Goal: Task Accomplishment & Management: Manage account settings

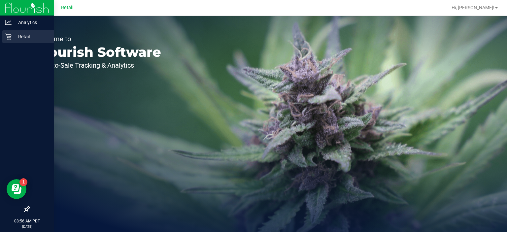
click at [10, 42] on div "Retail" at bounding box center [28, 36] width 52 height 13
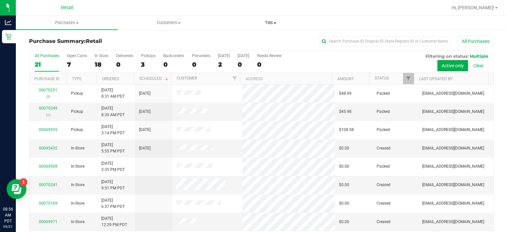
click at [275, 23] on span at bounding box center [275, 22] width 3 height 1
click at [253, 40] on span "Manage tills" at bounding box center [242, 40] width 45 height 6
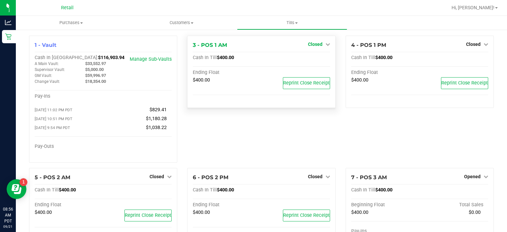
click at [318, 44] on span "Closed" at bounding box center [315, 44] width 15 height 5
click at [315, 57] on link "Open Till" at bounding box center [316, 58] width 18 height 5
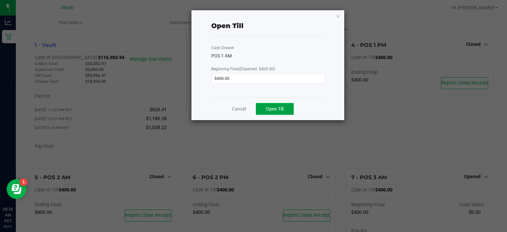
click at [283, 106] on button "Open Till" at bounding box center [275, 109] width 38 height 12
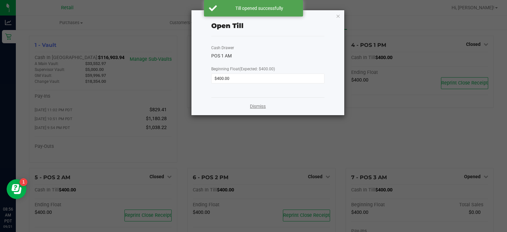
click at [256, 106] on link "Dismiss" at bounding box center [258, 106] width 16 height 7
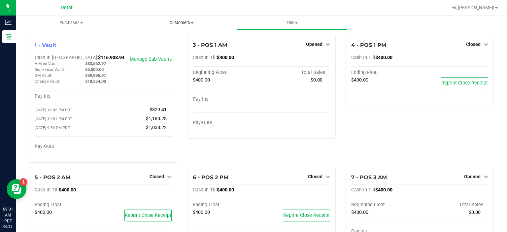
click at [190, 22] on span "Customers" at bounding box center [182, 23] width 110 height 6
click at [154, 40] on span "All customers" at bounding box center [151, 40] width 48 height 6
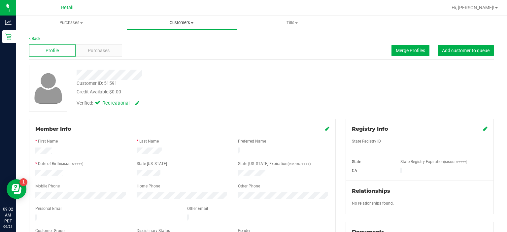
click at [195, 25] on span "Customers" at bounding box center [182, 23] width 110 height 6
click at [153, 40] on span "All customers" at bounding box center [151, 40] width 48 height 6
click at [196, 21] on span "Customers" at bounding box center [182, 23] width 110 height 6
click at [158, 41] on span "All customers" at bounding box center [151, 40] width 48 height 6
click at [401, 56] on button "Merge Profiles" at bounding box center [411, 50] width 38 height 11
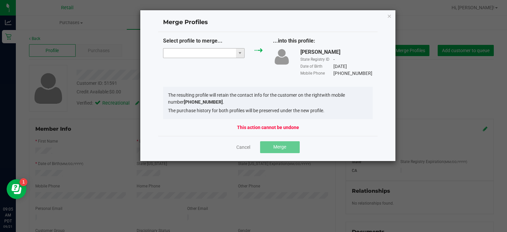
click at [199, 53] on input "NO DATA FOUND" at bounding box center [200, 53] width 73 height 9
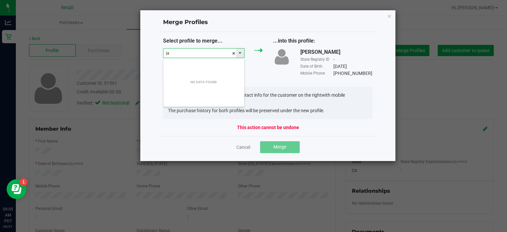
scroll to position [10, 82]
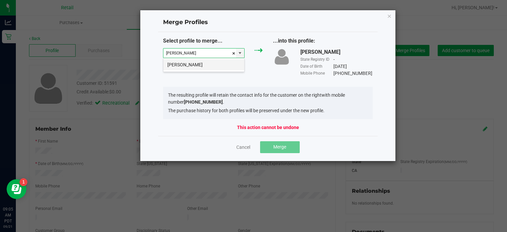
click at [197, 64] on li "[PERSON_NAME]" at bounding box center [204, 64] width 81 height 11
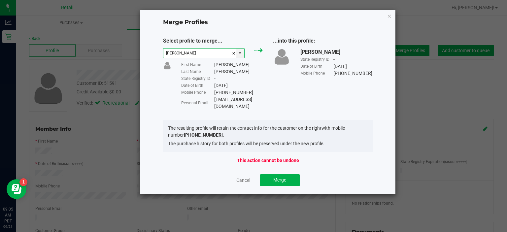
type input "[PERSON_NAME]"
click at [288, 174] on button "Merge" at bounding box center [280, 180] width 40 height 12
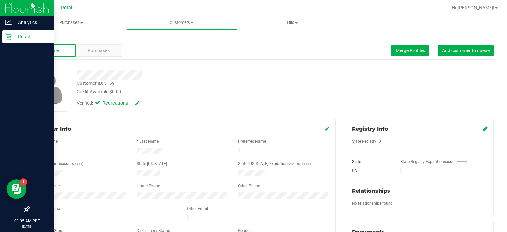
click at [11, 40] on div "Retail" at bounding box center [28, 36] width 52 height 13
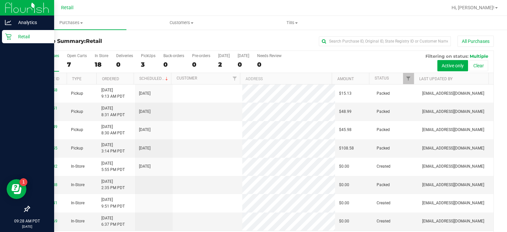
click at [8, 40] on icon at bounding box center [8, 36] width 7 height 7
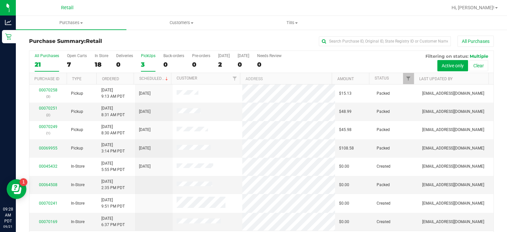
click at [147, 59] on label "PickUps 3" at bounding box center [148, 63] width 15 height 18
click at [0, 0] on input "PickUps 3" at bounding box center [0, 0] width 0 height 0
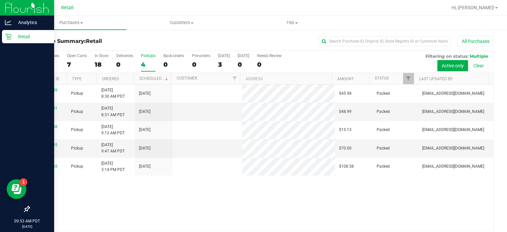
click at [4, 39] on div "Retail" at bounding box center [28, 36] width 52 height 13
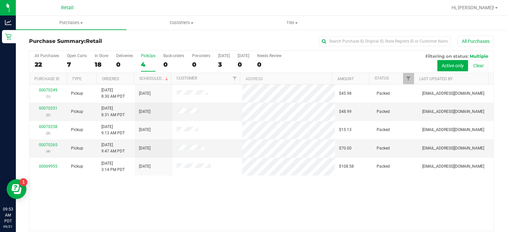
click at [152, 55] on div "PickUps" at bounding box center [148, 56] width 15 height 5
click at [0, 0] on input "PickUps 4" at bounding box center [0, 0] width 0 height 0
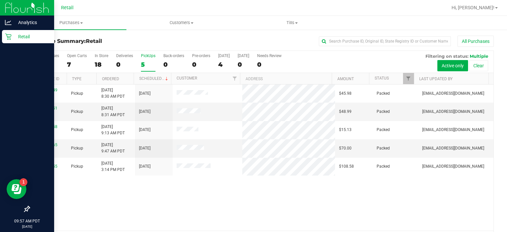
click at [10, 40] on icon at bounding box center [8, 36] width 7 height 7
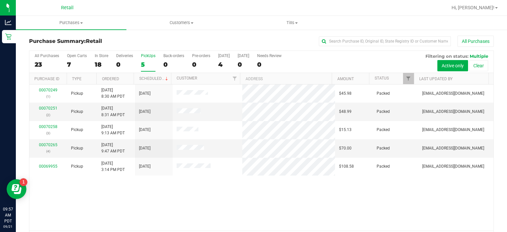
click at [149, 59] on label "PickUps 5" at bounding box center [148, 63] width 15 height 18
click at [0, 0] on input "PickUps 5" at bounding box center [0, 0] width 0 height 0
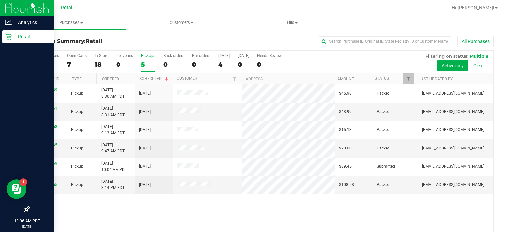
click at [5, 39] on icon at bounding box center [8, 36] width 7 height 7
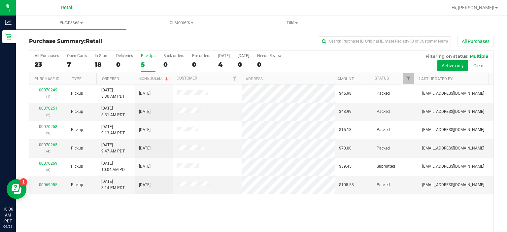
click at [151, 56] on div "PickUps" at bounding box center [148, 56] width 15 height 5
click at [0, 0] on input "PickUps 5" at bounding box center [0, 0] width 0 height 0
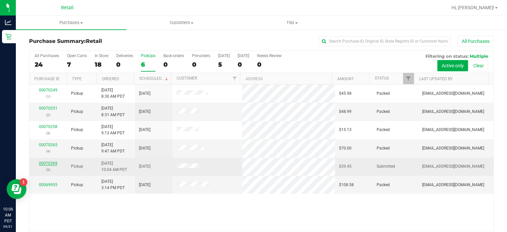
click at [48, 163] on link "00070269" at bounding box center [48, 163] width 19 height 5
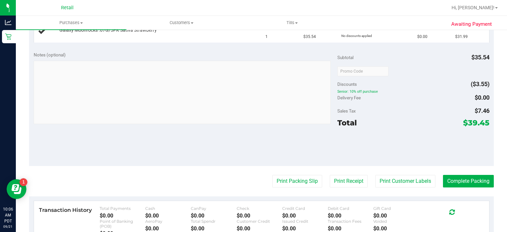
scroll to position [216, 0]
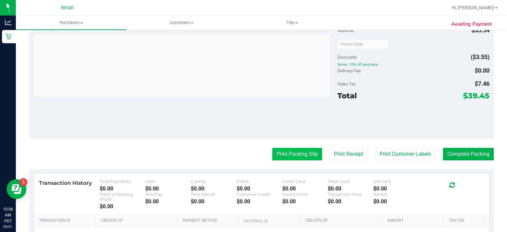
click at [284, 153] on button "Print Packing Slip" at bounding box center [298, 154] width 50 height 13
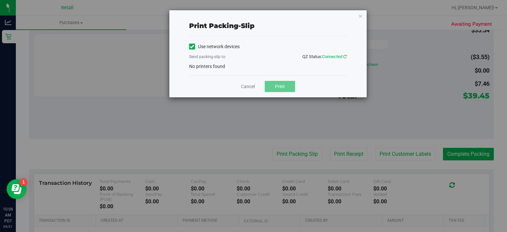
click at [190, 47] on icon at bounding box center [192, 47] width 4 height 0
click at [0, 0] on input "Use network devices" at bounding box center [0, 0] width 0 height 0
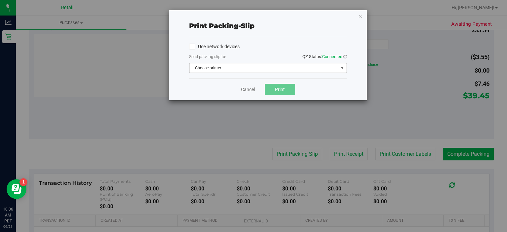
click at [345, 70] on span "select" at bounding box center [342, 67] width 5 height 5
click at [341, 67] on span "select" at bounding box center [342, 67] width 5 height 5
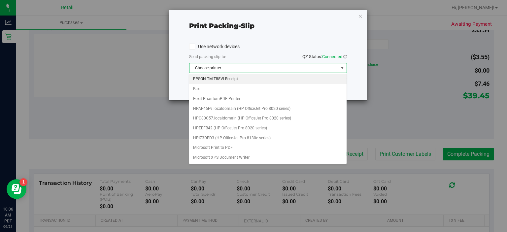
click at [218, 79] on li "EPSON TM-T88VI Receipt" at bounding box center [267, 79] width 157 height 10
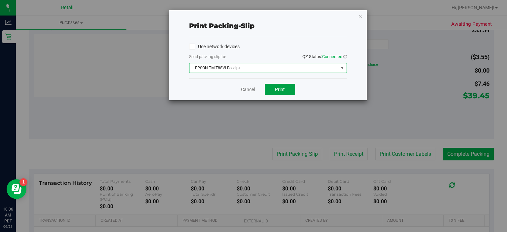
click at [276, 90] on span "Print" at bounding box center [280, 89] width 10 height 5
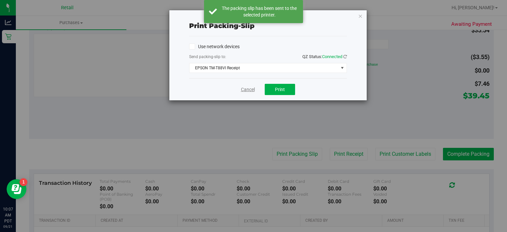
click at [246, 90] on link "Cancel" at bounding box center [248, 89] width 14 height 7
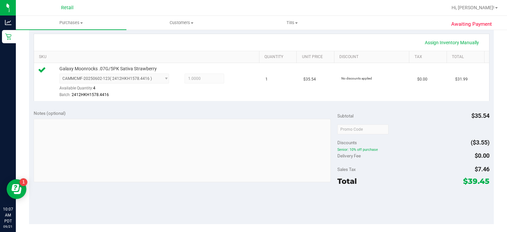
scroll to position [230, 0]
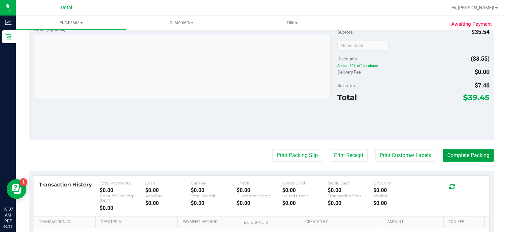
click at [459, 159] on button "Complete Packing" at bounding box center [468, 155] width 51 height 13
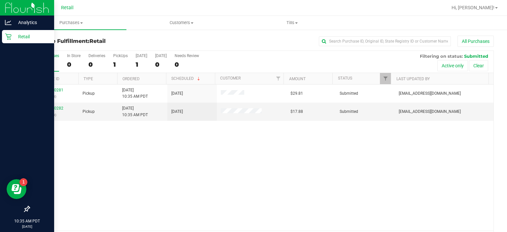
click at [11, 39] on icon at bounding box center [8, 36] width 7 height 7
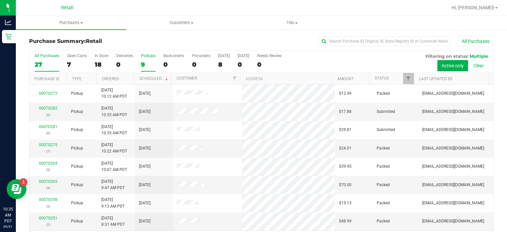
click at [148, 55] on div "PickUps" at bounding box center [148, 56] width 15 height 5
click at [0, 0] on input "PickUps 9" at bounding box center [0, 0] width 0 height 0
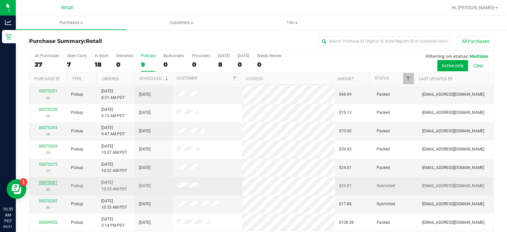
click at [50, 180] on link "00070281" at bounding box center [48, 182] width 19 height 5
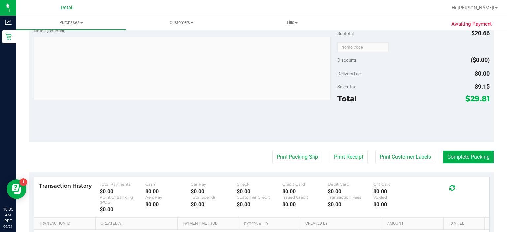
scroll to position [252, 0]
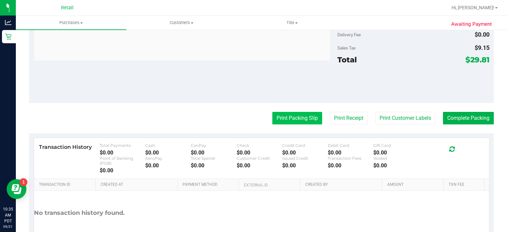
click at [289, 120] on button "Print Packing Slip" at bounding box center [298, 118] width 50 height 13
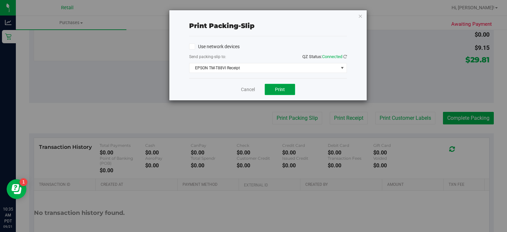
click at [281, 91] on span "Print" at bounding box center [280, 89] width 10 height 5
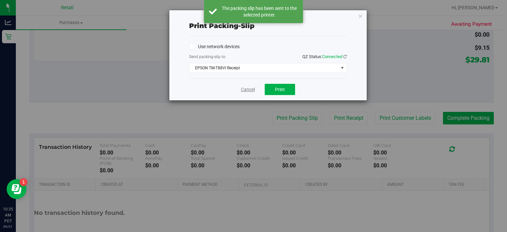
click at [244, 91] on link "Cancel" at bounding box center [248, 89] width 14 height 7
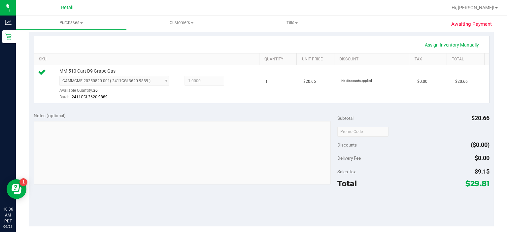
scroll to position [220, 0]
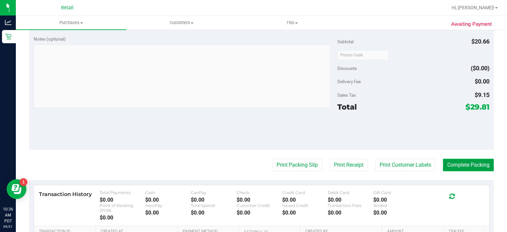
click at [463, 163] on button "Complete Packing" at bounding box center [468, 165] width 51 height 13
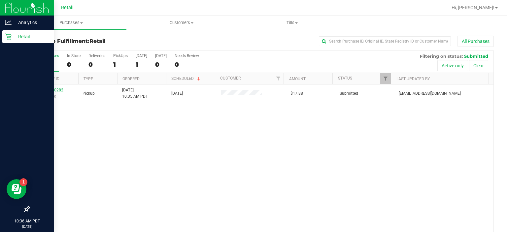
click at [8, 37] on icon at bounding box center [8, 37] width 6 height 6
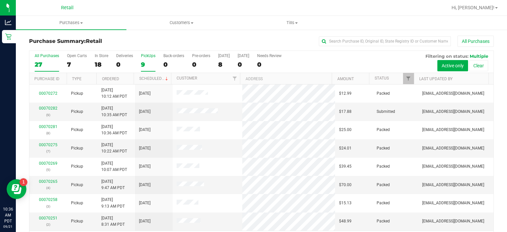
click at [146, 55] on div "PickUps" at bounding box center [148, 56] width 15 height 5
click at [0, 0] on input "PickUps 9" at bounding box center [0, 0] width 0 height 0
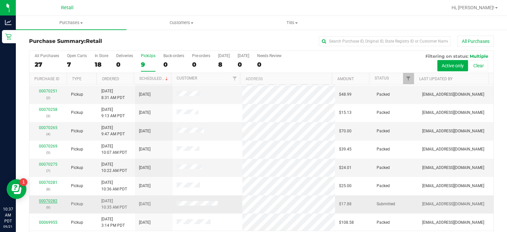
click at [45, 201] on link "00070282" at bounding box center [48, 201] width 19 height 5
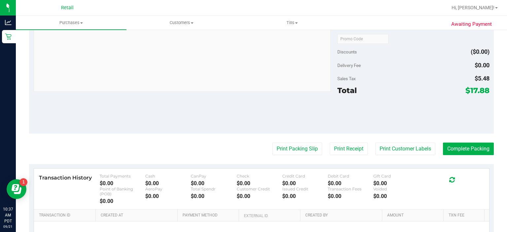
scroll to position [242, 0]
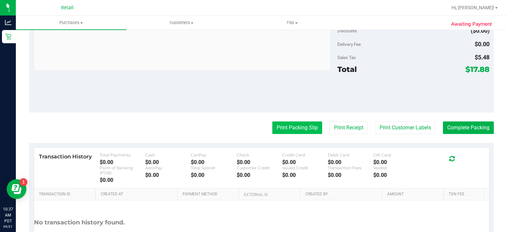
click at [281, 128] on button "Print Packing Slip" at bounding box center [298, 128] width 50 height 13
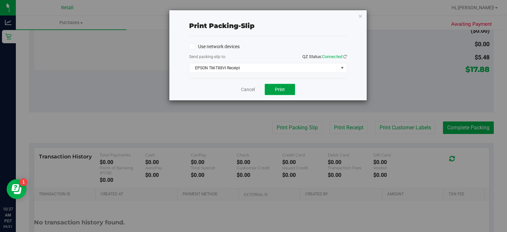
click at [281, 87] on span "Print" at bounding box center [280, 89] width 10 height 5
click at [251, 87] on link "Cancel" at bounding box center [248, 89] width 14 height 7
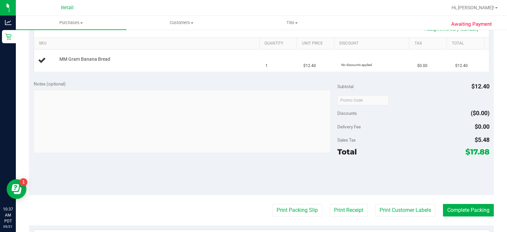
scroll to position [159, 0]
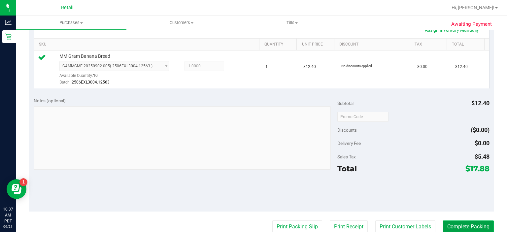
click at [468, 225] on button "Complete Packing" at bounding box center [468, 227] width 51 height 13
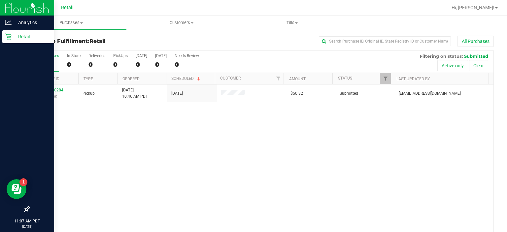
click at [10, 39] on icon at bounding box center [8, 37] width 6 height 6
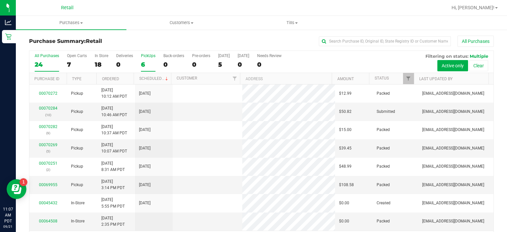
click at [149, 55] on div "PickUps" at bounding box center [148, 56] width 15 height 5
click at [0, 0] on input "PickUps 6" at bounding box center [0, 0] width 0 height 0
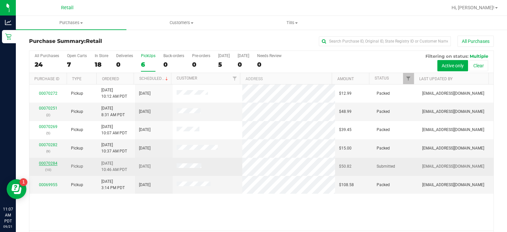
click at [52, 163] on link "00070284" at bounding box center [48, 163] width 19 height 5
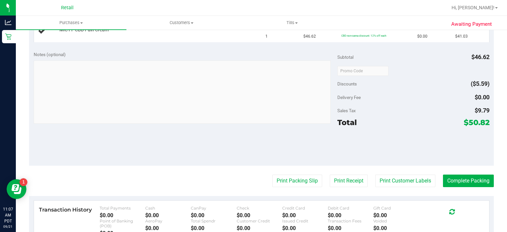
scroll to position [208, 0]
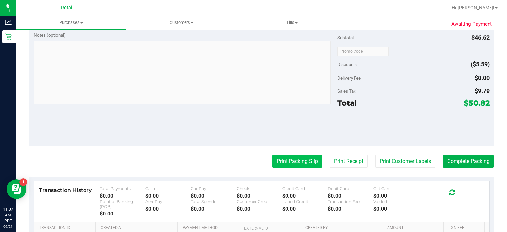
click at [282, 164] on button "Print Packing Slip" at bounding box center [298, 161] width 50 height 13
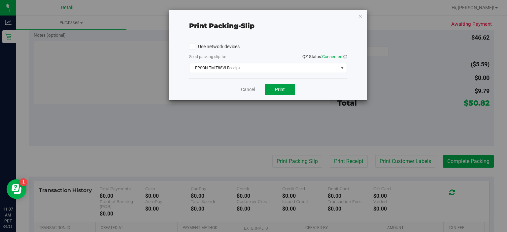
click at [280, 90] on span "Print" at bounding box center [280, 89] width 10 height 5
click at [251, 86] on link "Cancel" at bounding box center [248, 89] width 14 height 7
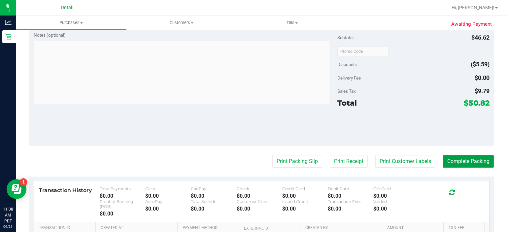
click at [463, 159] on button "Complete Packing" at bounding box center [468, 161] width 51 height 13
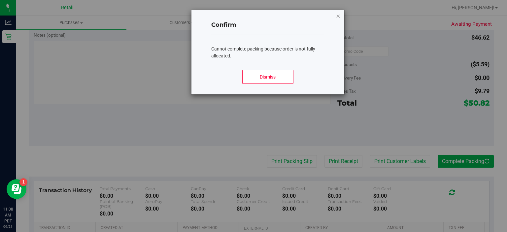
click at [338, 16] on icon "Close modal" at bounding box center [338, 16] width 5 height 8
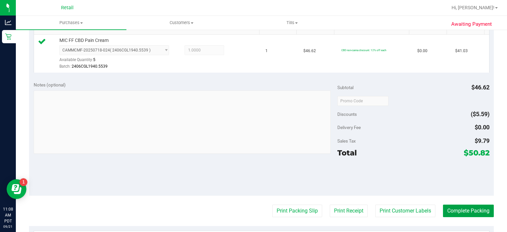
scroll to position [172, 0]
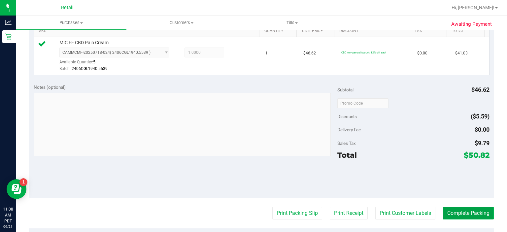
click at [459, 209] on button "Complete Packing" at bounding box center [468, 213] width 51 height 13
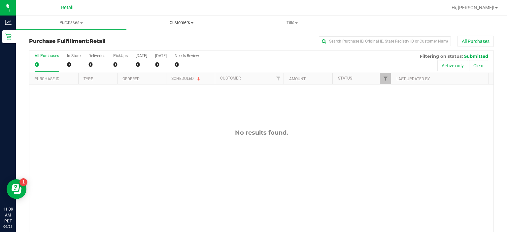
click at [188, 22] on span "Customers" at bounding box center [182, 23] width 110 height 6
click at [157, 39] on span "All customers" at bounding box center [151, 40] width 48 height 6
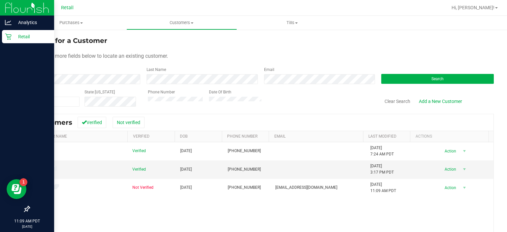
click at [7, 43] on div "Retail" at bounding box center [28, 36] width 52 height 13
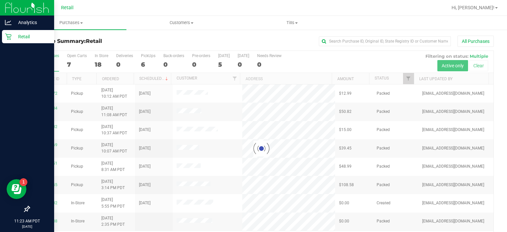
click at [8, 40] on div "Retail" at bounding box center [28, 36] width 52 height 13
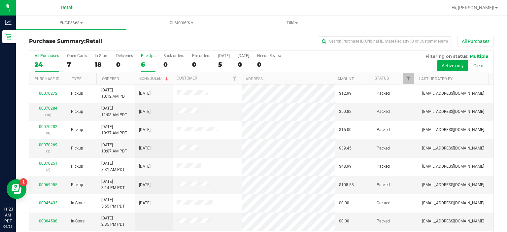
click at [154, 54] on div "PickUps" at bounding box center [148, 56] width 15 height 5
click at [0, 0] on input "PickUps 6" at bounding box center [0, 0] width 0 height 0
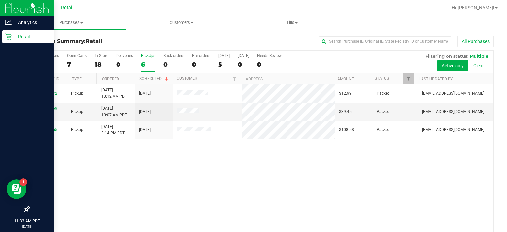
click at [2, 42] on div "Retail" at bounding box center [28, 36] width 52 height 13
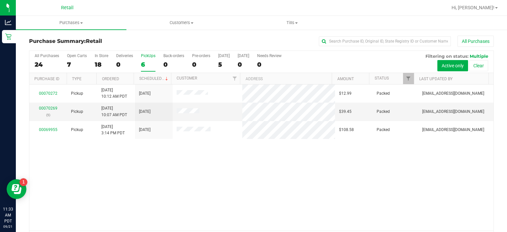
click at [155, 56] on div "PickUps" at bounding box center [148, 56] width 15 height 5
click at [0, 0] on input "PickUps 6" at bounding box center [0, 0] width 0 height 0
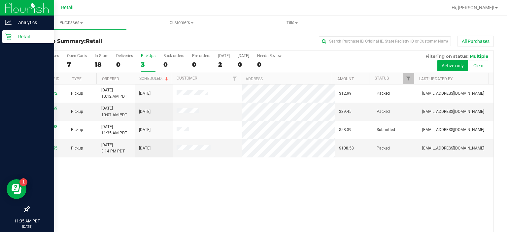
click at [3, 38] on div "Retail" at bounding box center [28, 36] width 52 height 13
